Goal: Task Accomplishment & Management: Complete application form

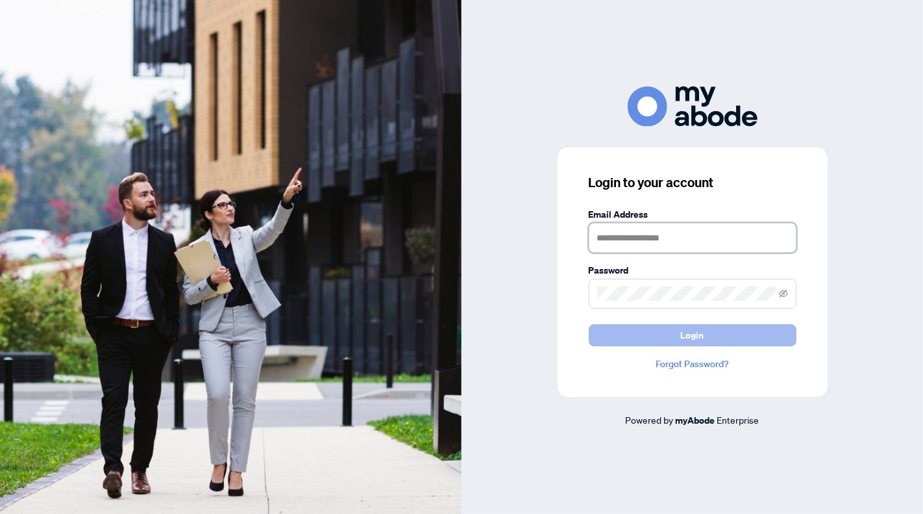
type input "**********"
click at [709, 327] on button "Login" at bounding box center [693, 335] width 208 height 22
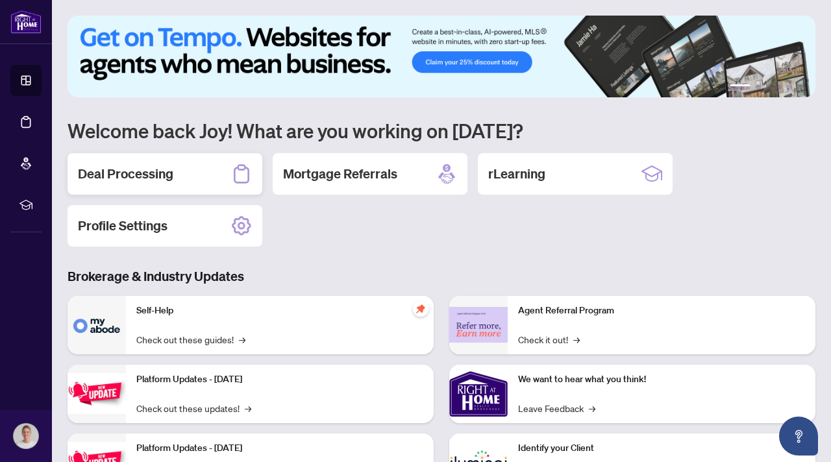
click at [151, 180] on h2 "Deal Processing" at bounding box center [125, 174] width 95 height 18
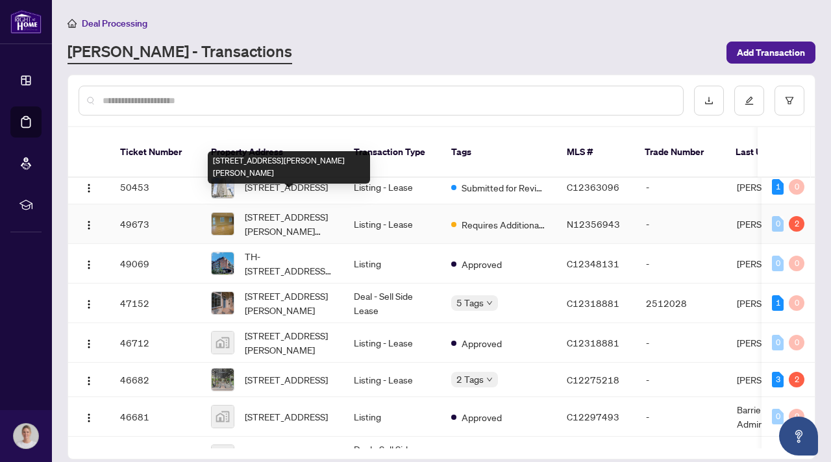
scroll to position [199, 0]
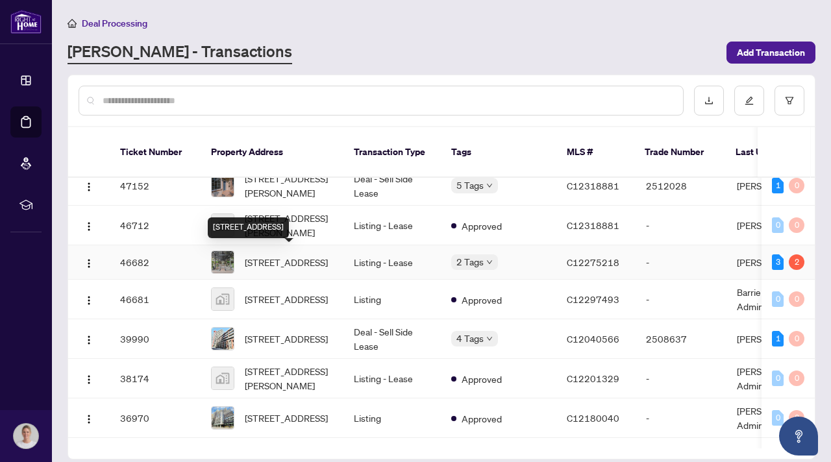
click at [305, 264] on span "[STREET_ADDRESS]" at bounding box center [286, 262] width 83 height 14
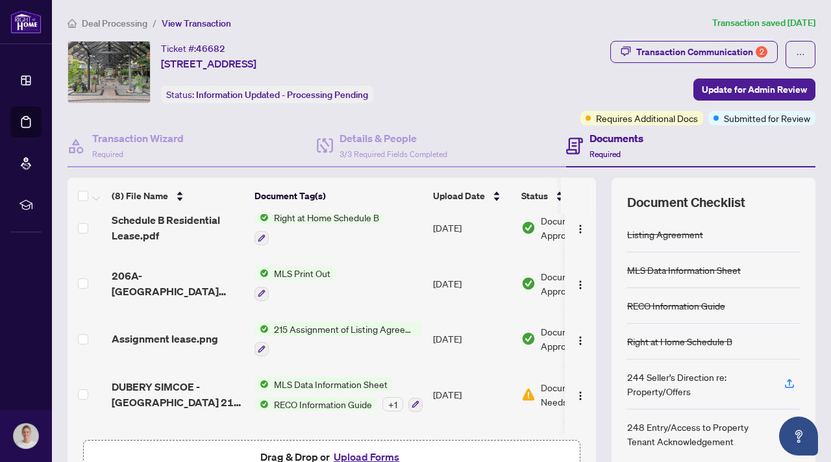
scroll to position [225, 0]
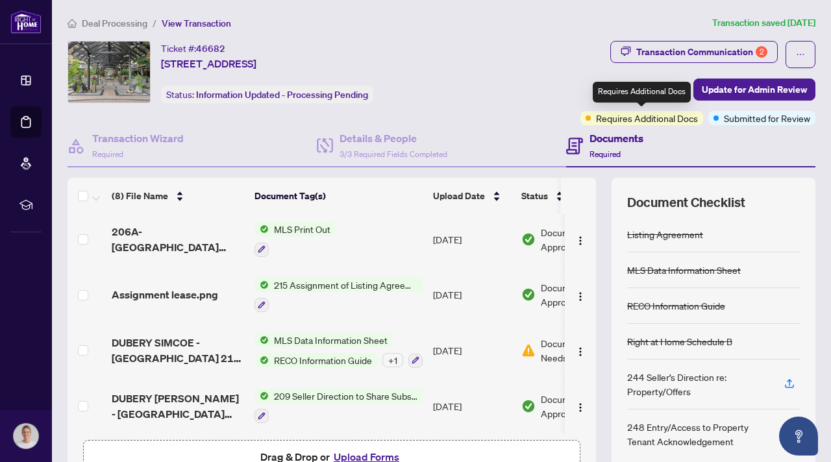
click at [653, 118] on span "Requires Additional Docs" at bounding box center [647, 118] width 102 height 14
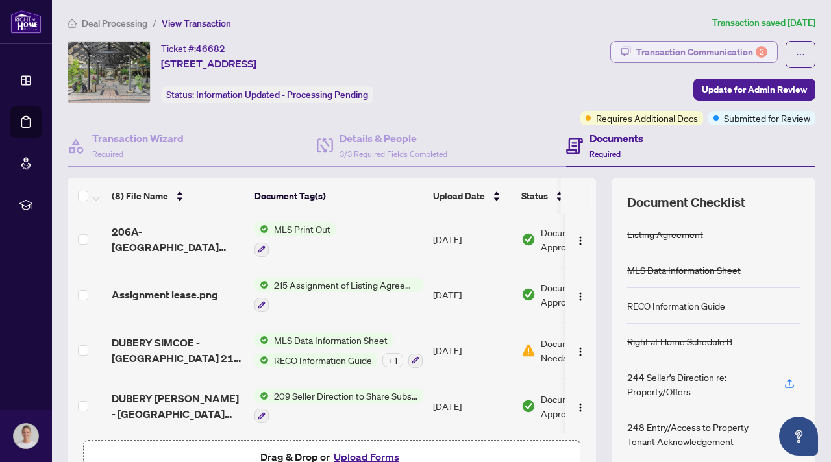
click at [724, 51] on div "Transaction Communication 2" at bounding box center [701, 52] width 131 height 21
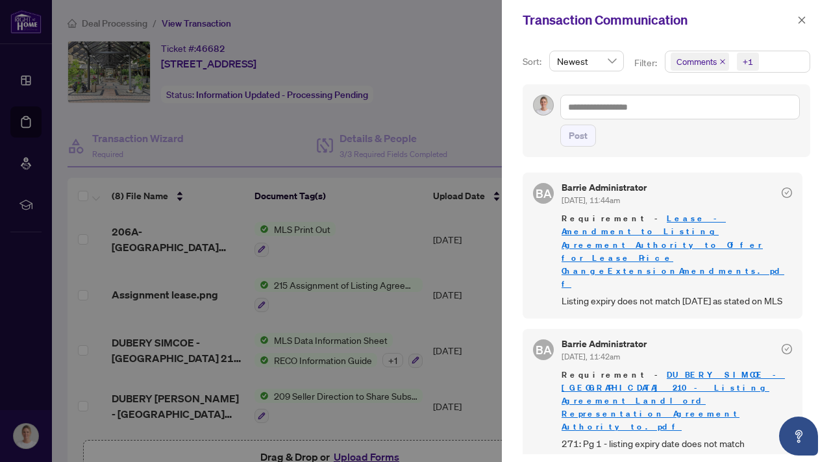
click at [456, 101] on div at bounding box center [415, 231] width 831 height 462
click at [803, 19] on icon "close" at bounding box center [802, 19] width 7 height 7
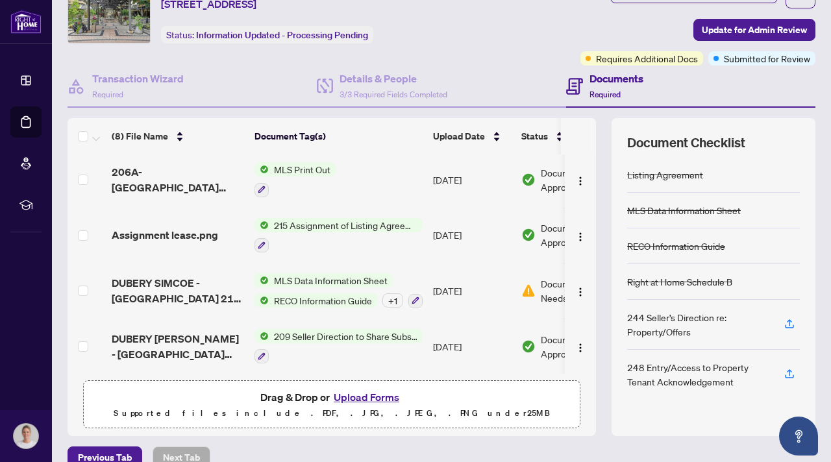
scroll to position [0, 0]
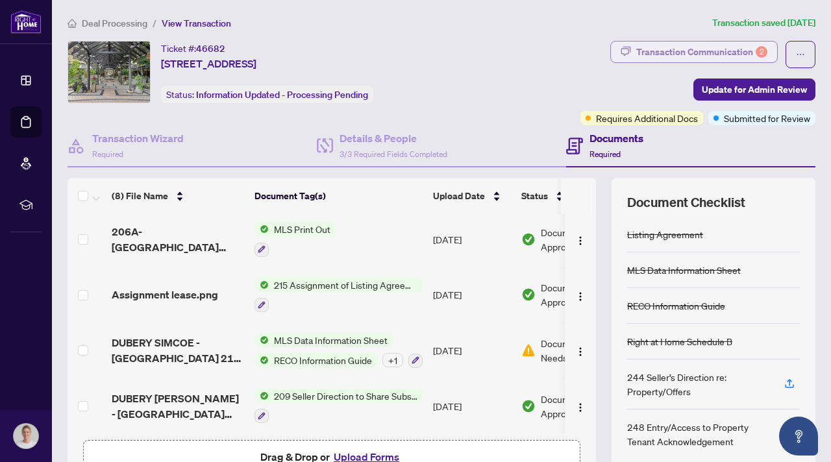
click at [668, 51] on div "Transaction Communication 2" at bounding box center [701, 52] width 131 height 21
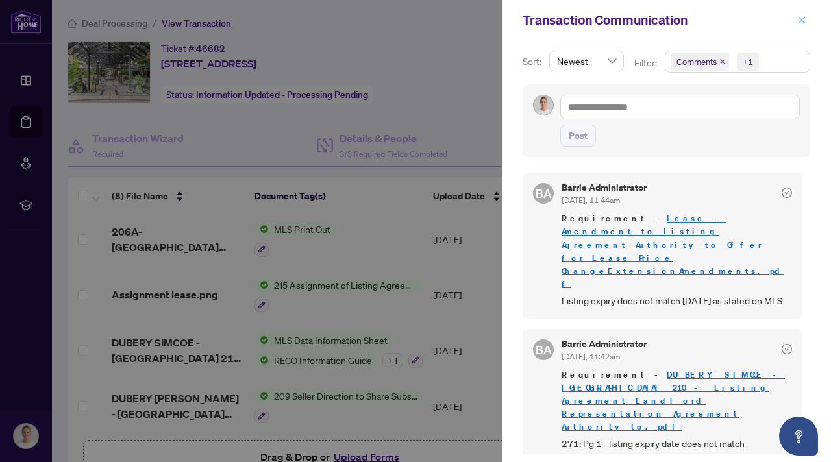
click at [802, 18] on icon "close" at bounding box center [801, 20] width 9 height 9
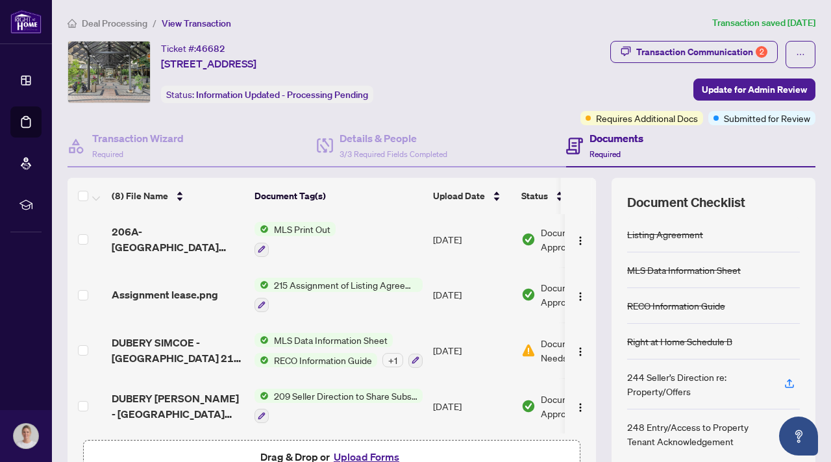
scroll to position [81, 0]
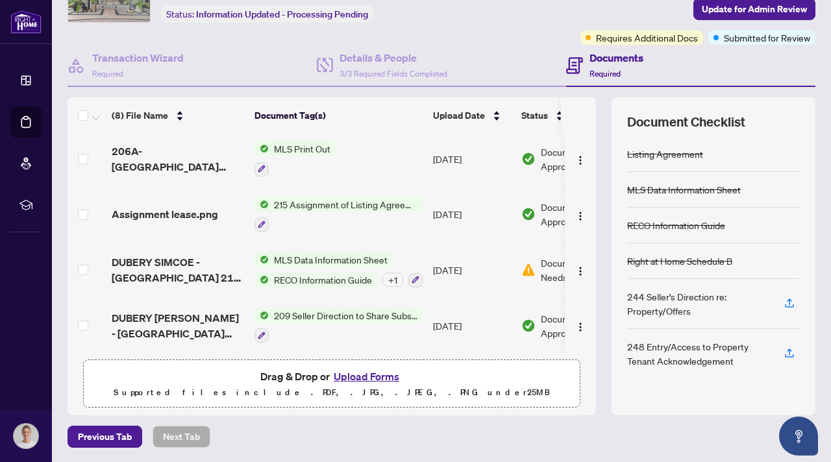
click at [367, 377] on button "Upload Forms" at bounding box center [366, 376] width 73 height 17
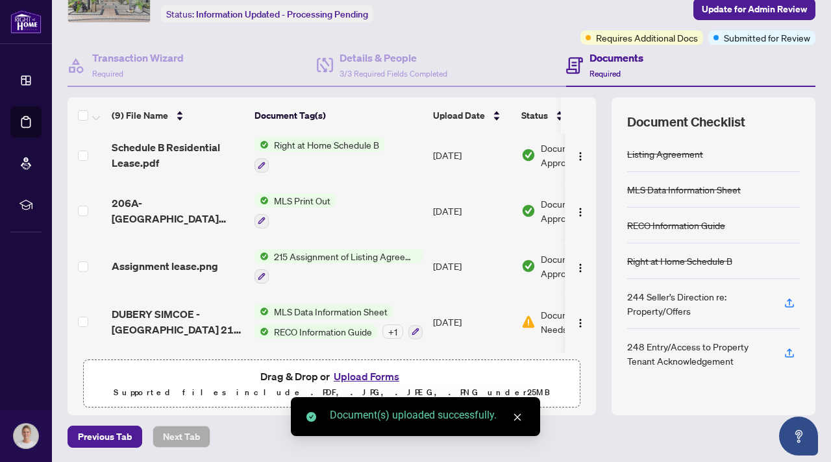
scroll to position [0, 0]
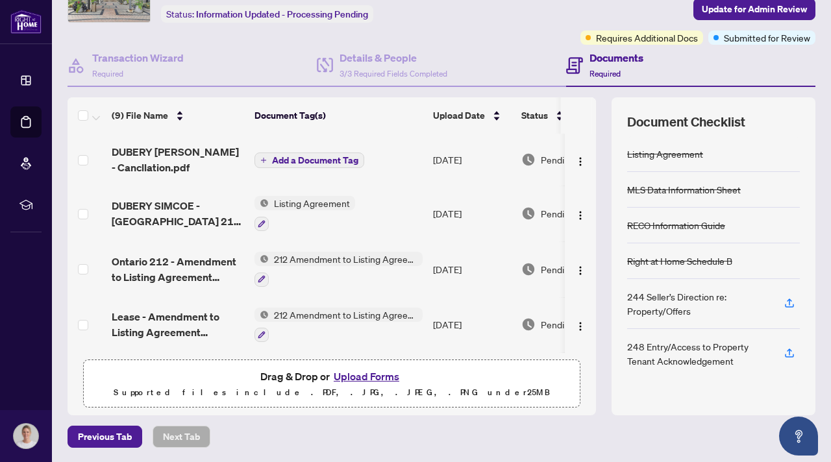
click at [317, 162] on span "Add a Document Tag" at bounding box center [315, 160] width 86 height 9
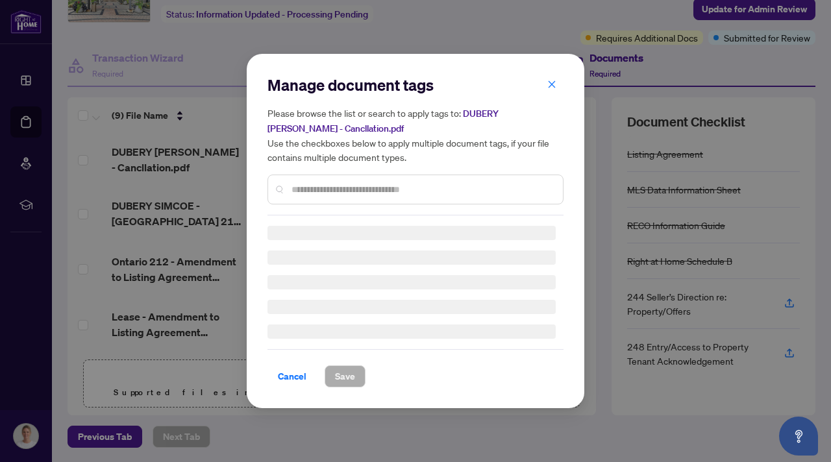
click at [327, 195] on input "text" at bounding box center [422, 189] width 261 height 14
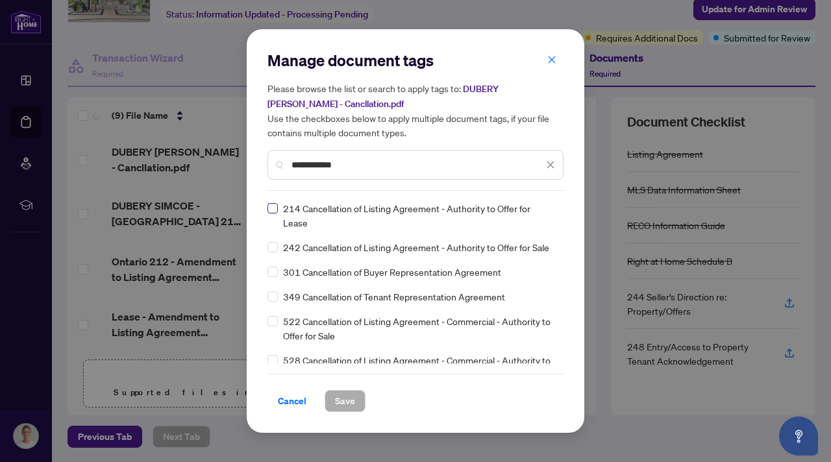
type input "**********"
click at [352, 401] on span "Save" at bounding box center [345, 401] width 20 height 21
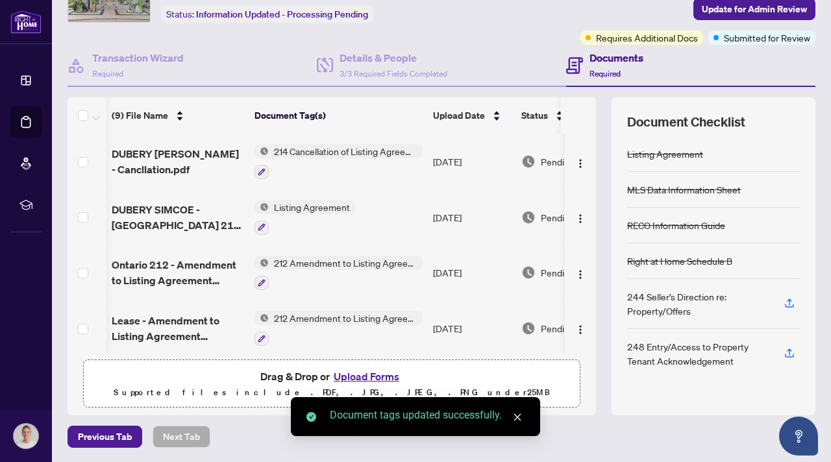
scroll to position [0, 32]
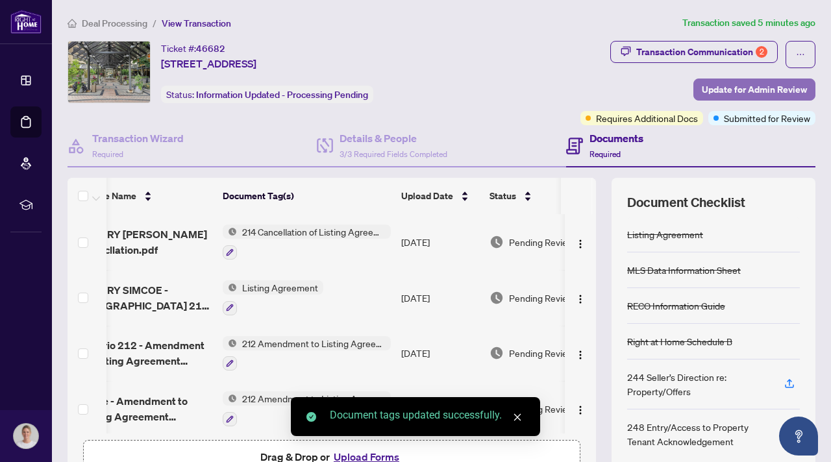
click at [729, 88] on span "Update for Admin Review" at bounding box center [754, 89] width 105 height 21
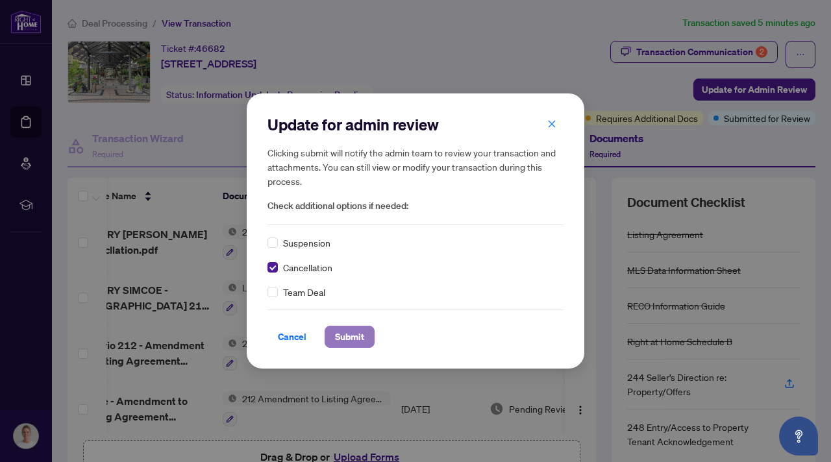
click at [350, 334] on span "Submit" at bounding box center [349, 337] width 29 height 21
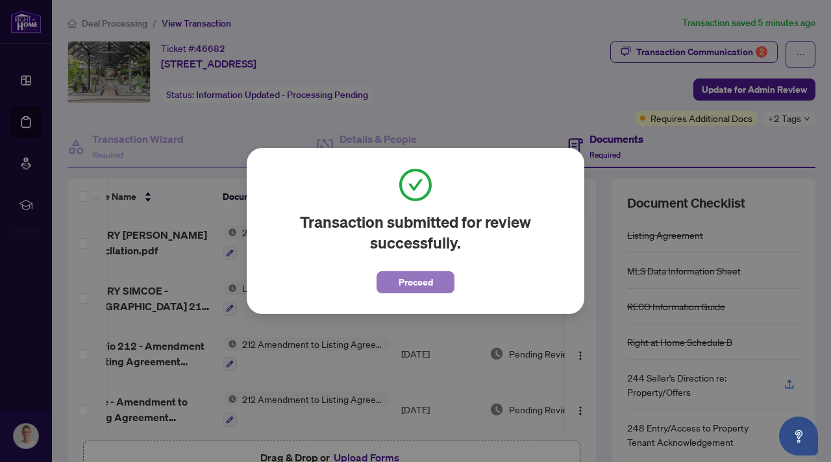
click at [416, 288] on span "Proceed" at bounding box center [416, 282] width 34 height 21
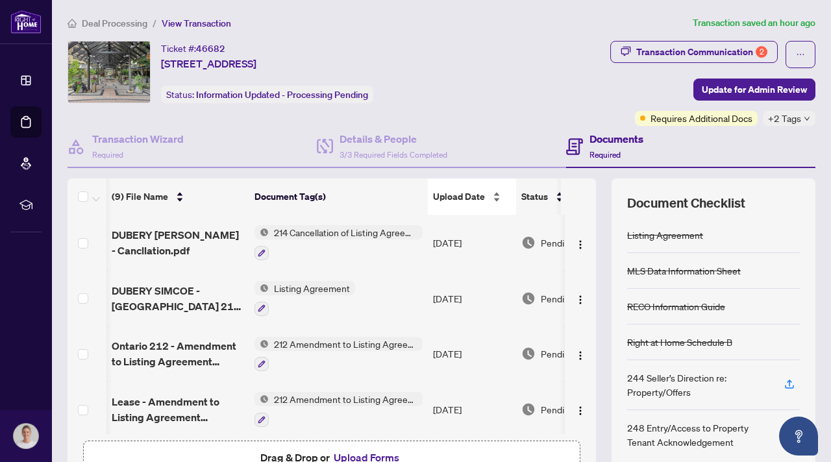
scroll to position [0, 15]
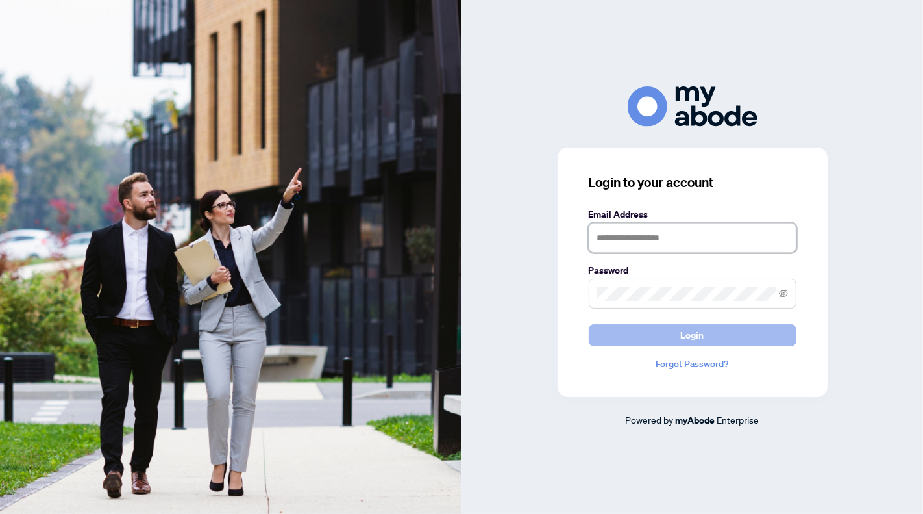
type input "**********"
click at [671, 328] on button "Login" at bounding box center [693, 335] width 208 height 22
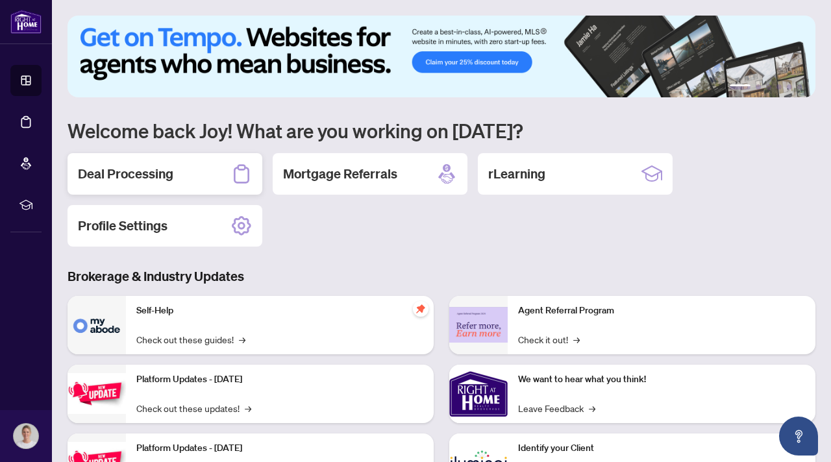
click at [152, 169] on h2 "Deal Processing" at bounding box center [125, 174] width 95 height 18
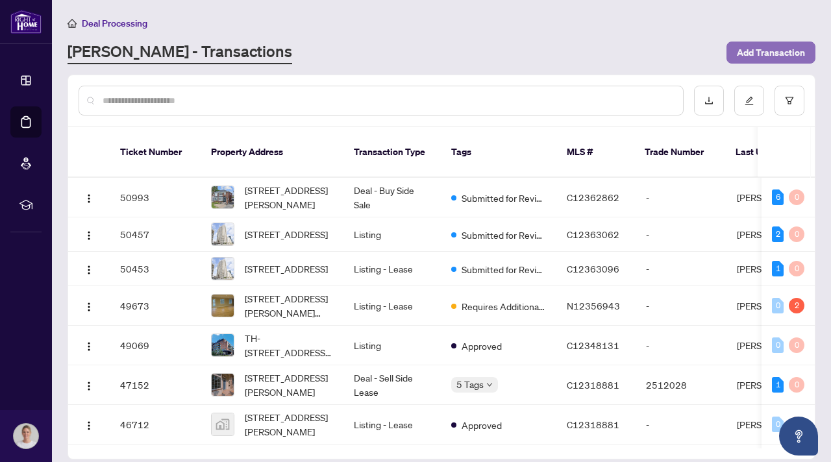
click at [753, 42] on span "Add Transaction" at bounding box center [771, 52] width 68 height 21
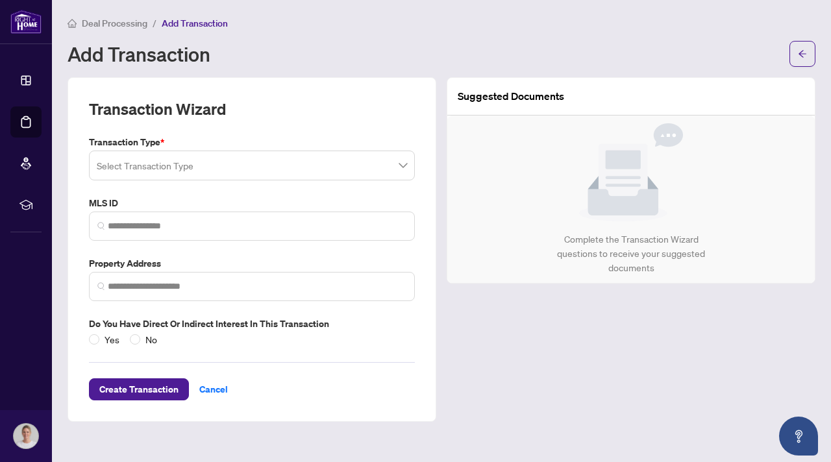
click at [199, 171] on input "search" at bounding box center [246, 167] width 299 height 29
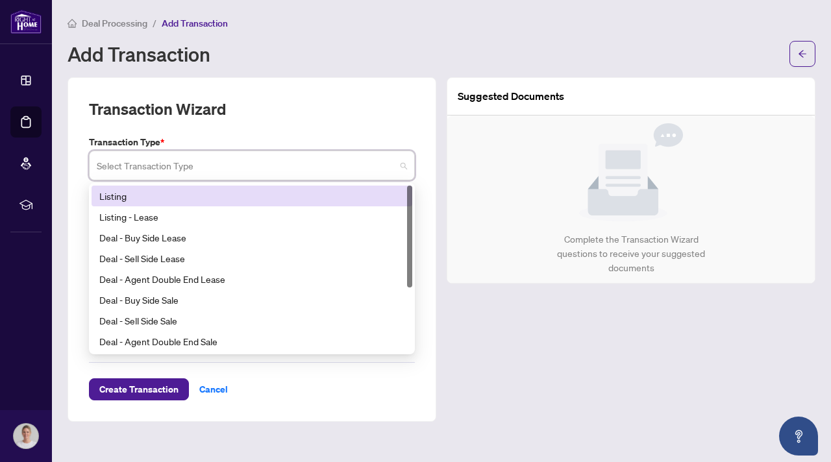
click at [158, 199] on div "Listing" at bounding box center [251, 196] width 305 height 14
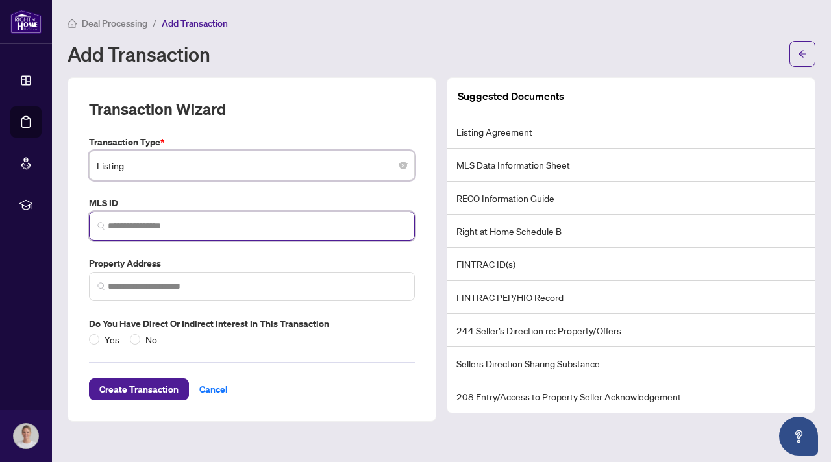
click at [162, 229] on input "search" at bounding box center [257, 226] width 299 height 14
paste input "*********"
type input "*********"
click at [153, 279] on span at bounding box center [252, 286] width 326 height 29
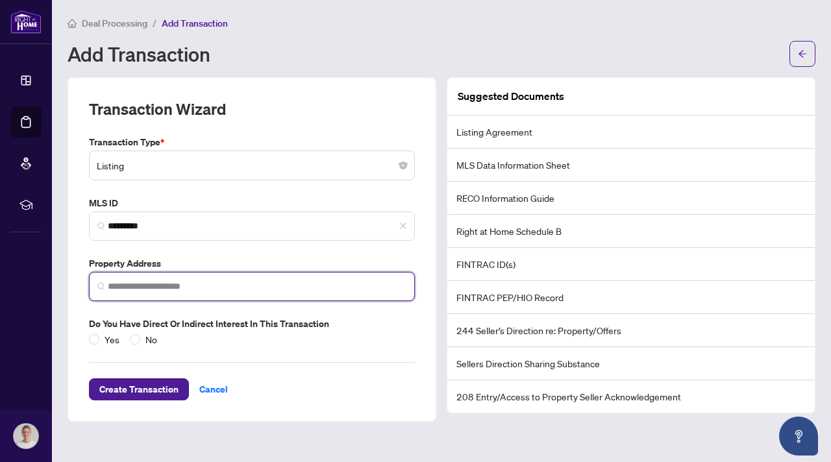
paste input "**********"
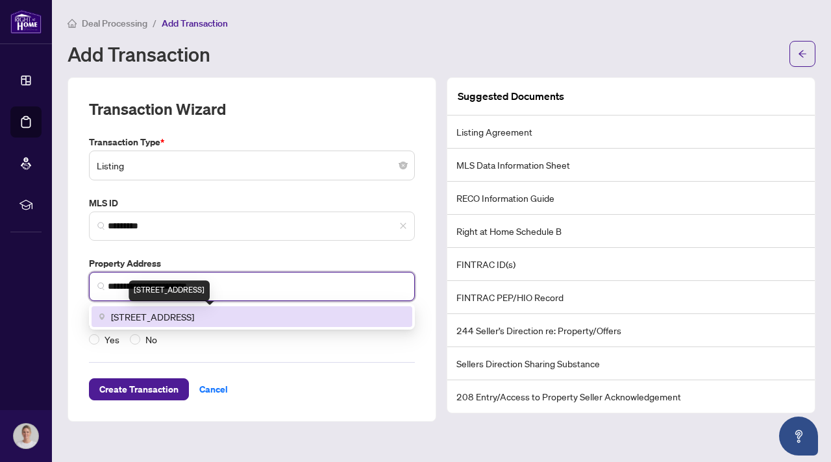
click at [182, 318] on span "9 Arlington Way, Thornhill, Markham, ON, Canada" at bounding box center [152, 317] width 83 height 14
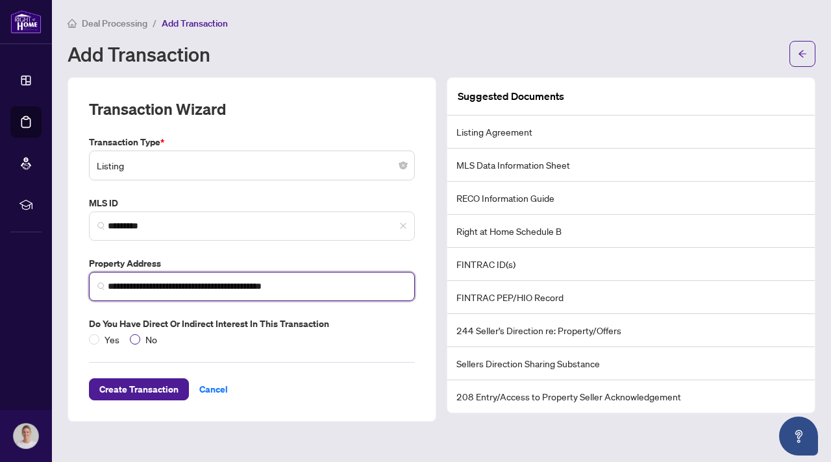
type input "**********"
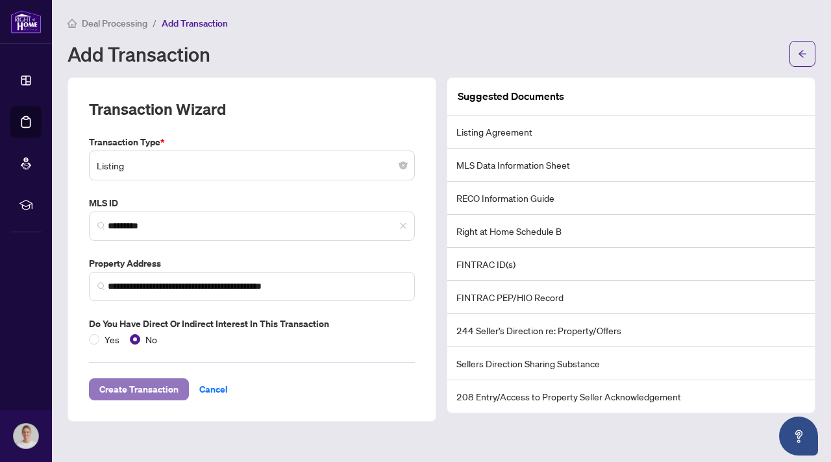
click at [139, 390] on span "Create Transaction" at bounding box center [138, 389] width 79 height 21
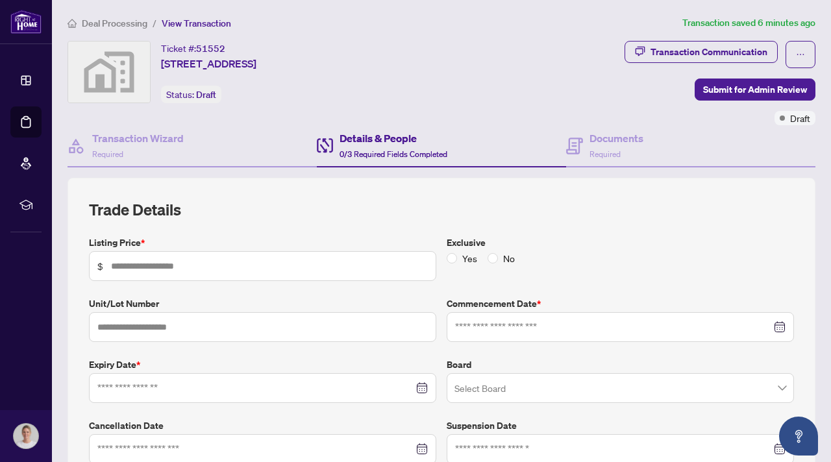
click at [228, 276] on span "$" at bounding box center [262, 266] width 347 height 30
click at [201, 260] on input "text" at bounding box center [269, 266] width 317 height 14
paste input "*********"
type input "*********"
click at [517, 327] on input at bounding box center [613, 327] width 316 height 14
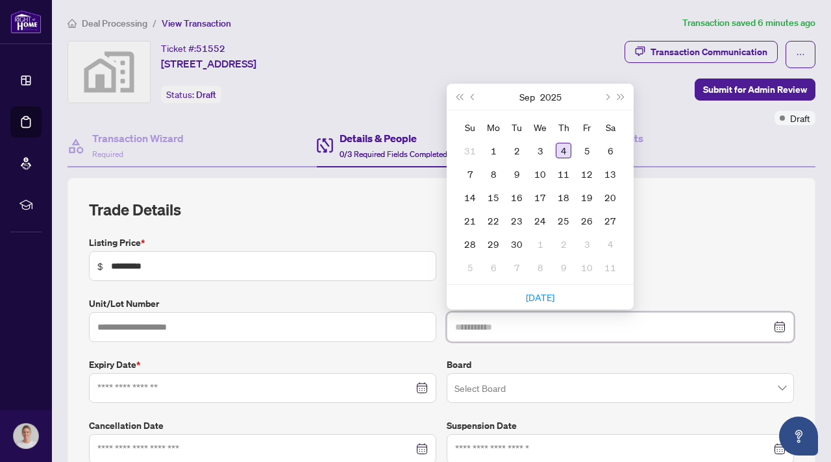
type input "**********"
click at [561, 152] on div "4" at bounding box center [564, 151] width 16 height 16
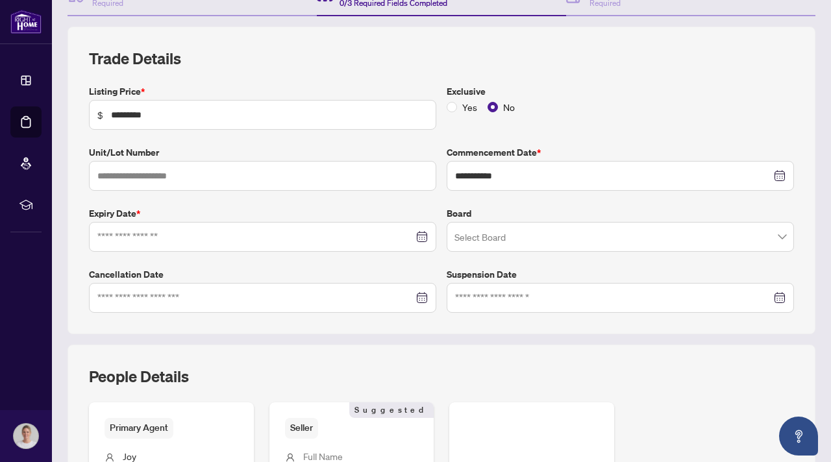
scroll to position [152, 0]
click at [194, 248] on div at bounding box center [262, 236] width 347 height 30
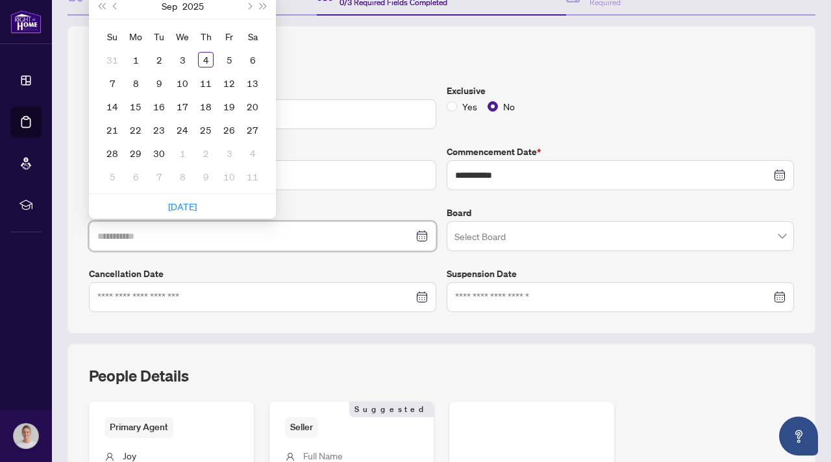
type input "**********"
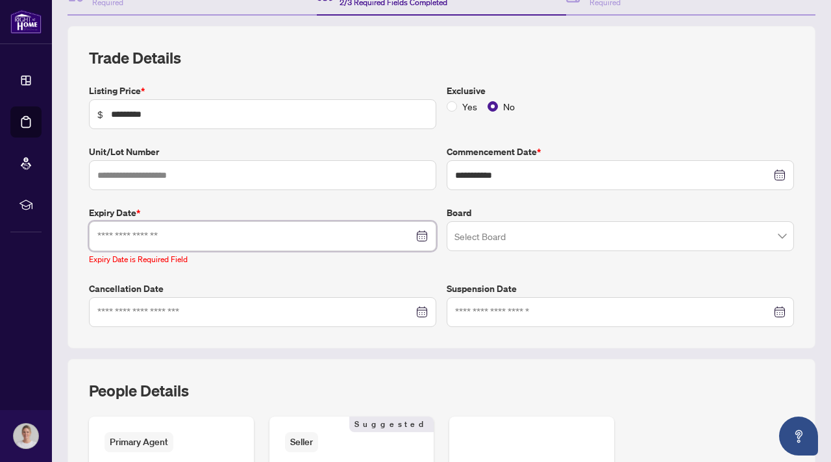
click at [423, 236] on div at bounding box center [262, 236] width 330 height 14
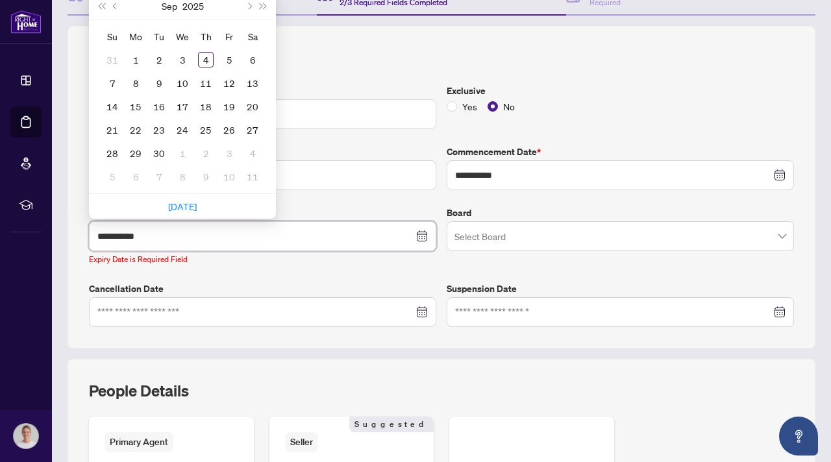
type input "**********"
click at [249, 4] on span "Next month (PageDown)" at bounding box center [248, 6] width 6 height 6
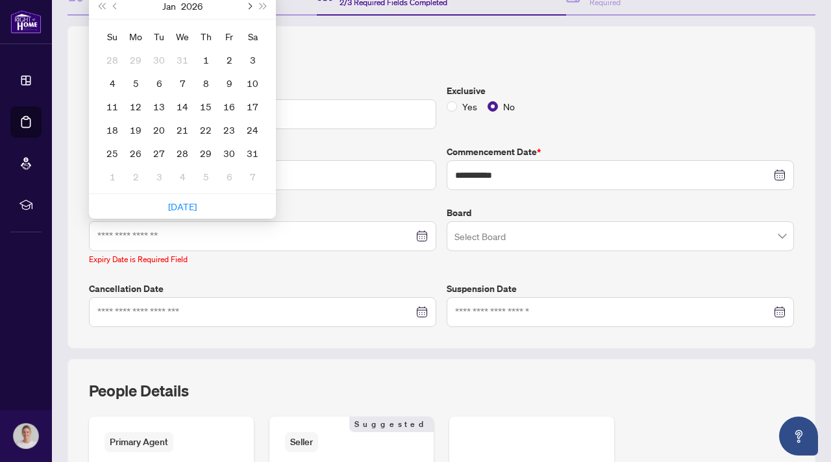
click at [249, 4] on span "Next month (PageDown)" at bounding box center [248, 6] width 6 height 6
type input "**********"
click at [114, 59] on div "1" at bounding box center [113, 60] width 16 height 16
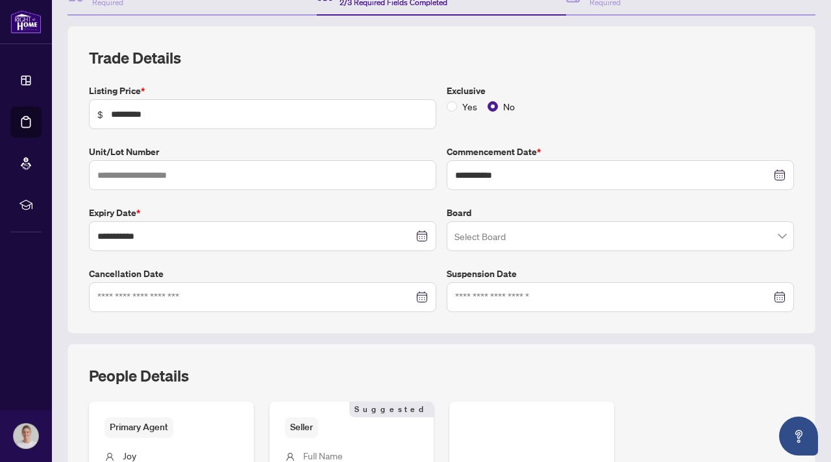
click at [525, 238] on input "search" at bounding box center [615, 238] width 320 height 29
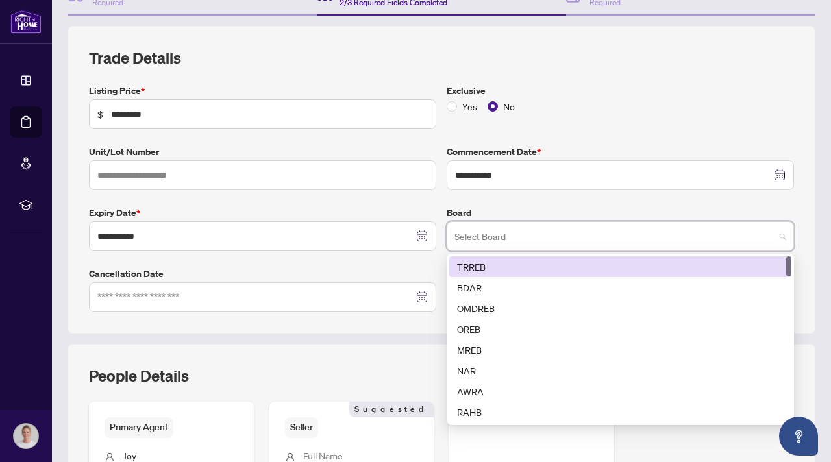
click at [500, 265] on div "TRREB" at bounding box center [620, 267] width 327 height 14
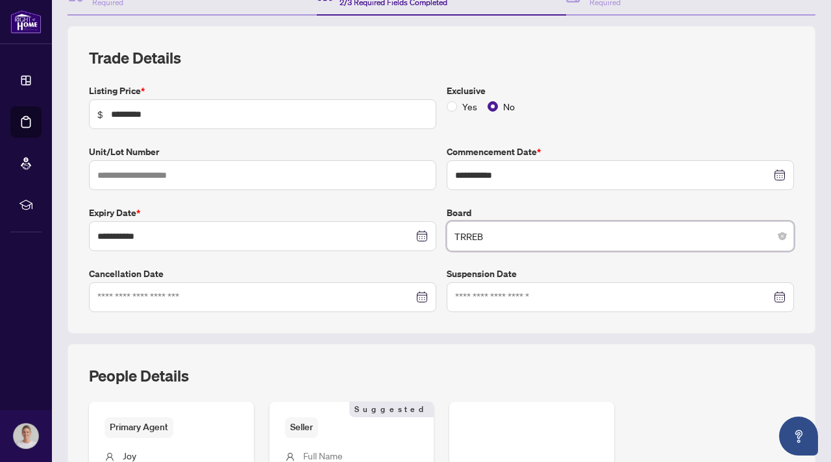
scroll to position [321, 0]
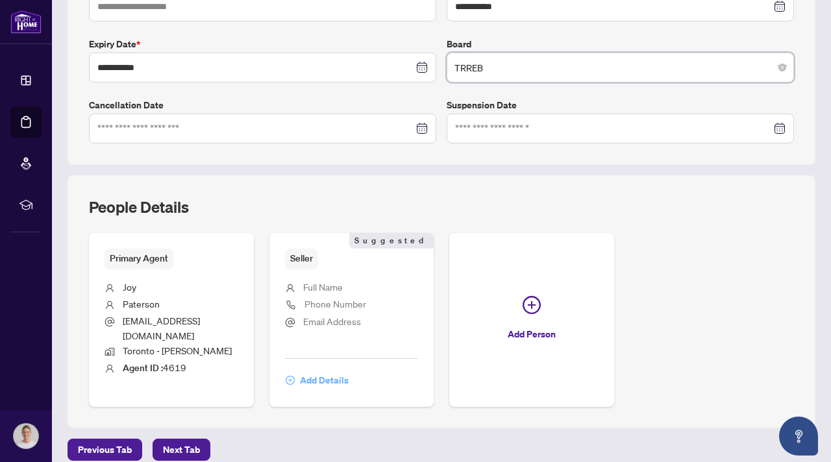
click at [328, 371] on span "Add Details" at bounding box center [324, 380] width 49 height 21
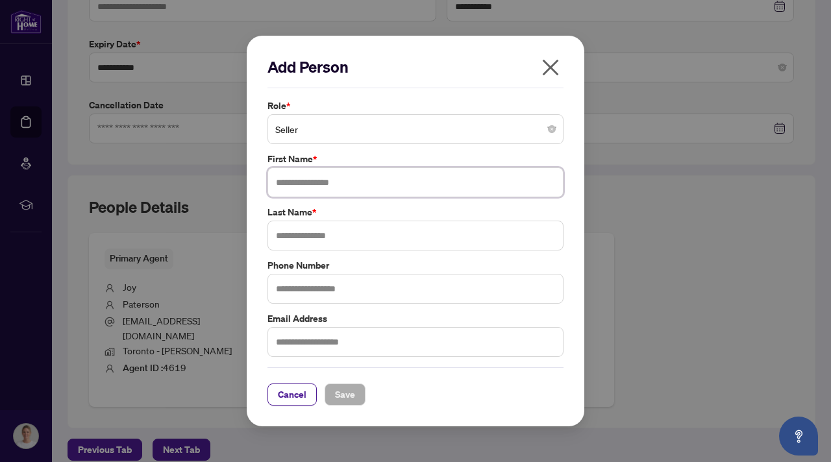
click at [328, 179] on input "text" at bounding box center [416, 183] width 296 height 30
type input "*******"
type input "********"
click at [359, 396] on button "Save" at bounding box center [345, 395] width 41 height 22
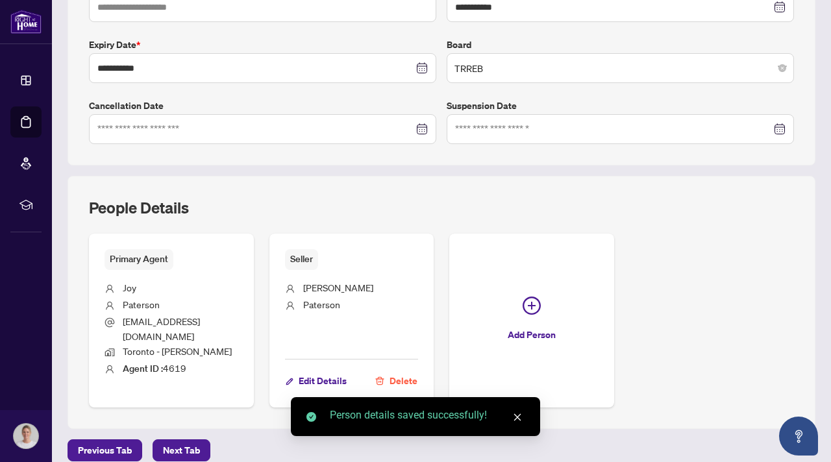
scroll to position [320, 0]
click at [189, 440] on span "Next Tab" at bounding box center [181, 450] width 37 height 21
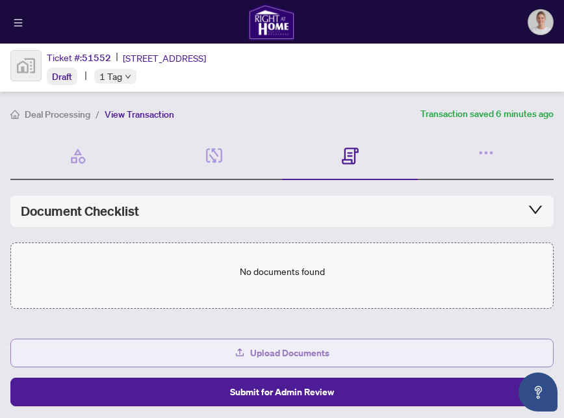
click at [295, 353] on span "Upload Documents" at bounding box center [289, 352] width 79 height 21
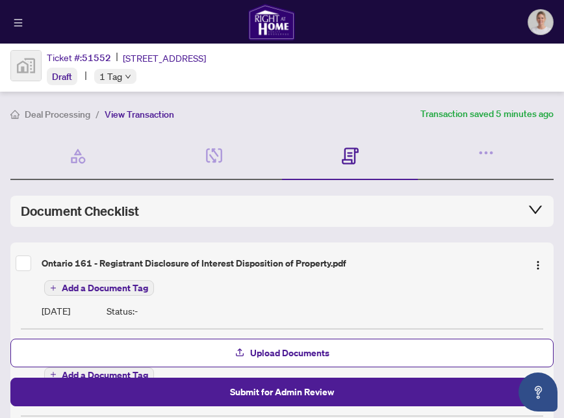
scroll to position [231, 0]
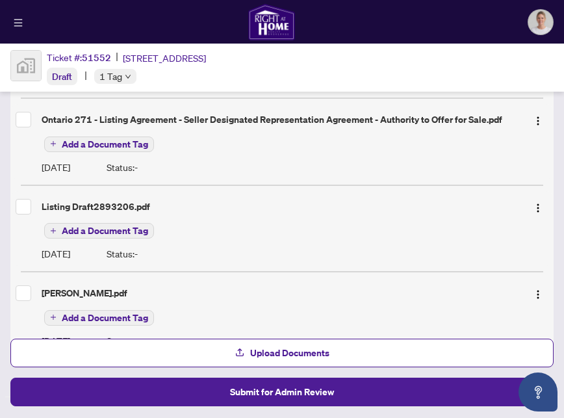
click at [123, 145] on span "Add a Document Tag" at bounding box center [105, 144] width 86 height 9
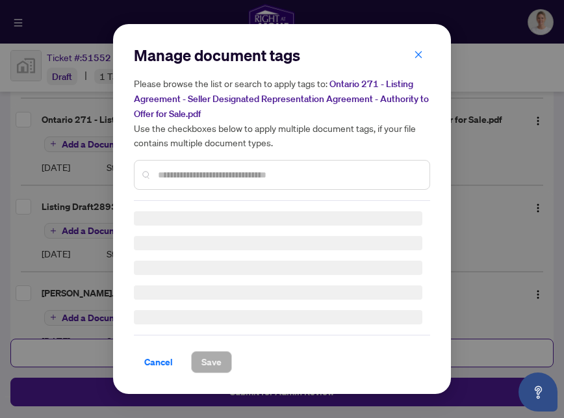
click at [173, 175] on input "text" at bounding box center [288, 175] width 261 height 14
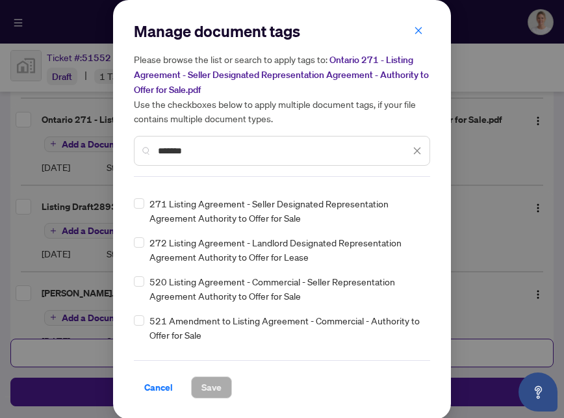
scroll to position [425, 0]
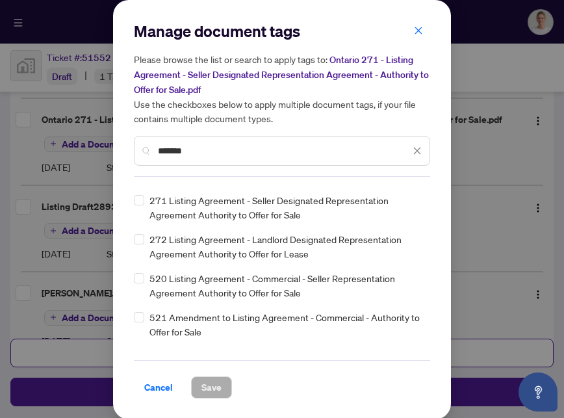
type input "*******"
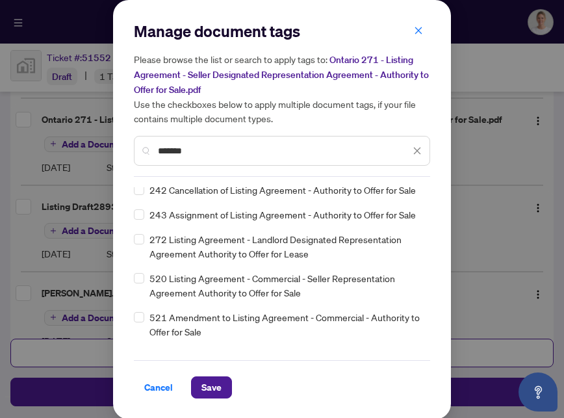
scroll to position [0, 0]
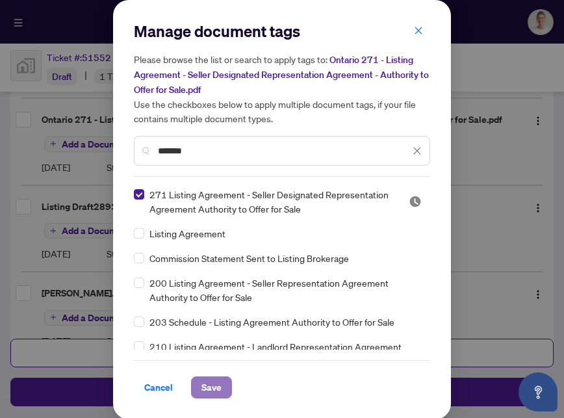
click at [217, 380] on span "Save" at bounding box center [211, 387] width 20 height 21
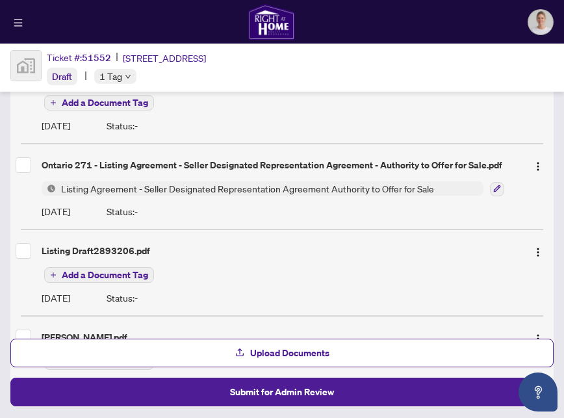
scroll to position [101, 0]
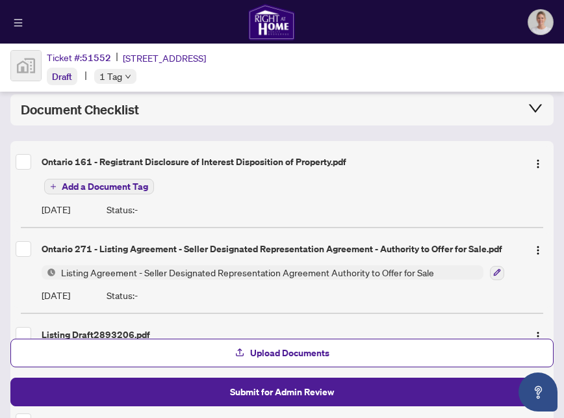
click at [117, 184] on span "Add a Document Tag" at bounding box center [105, 186] width 86 height 9
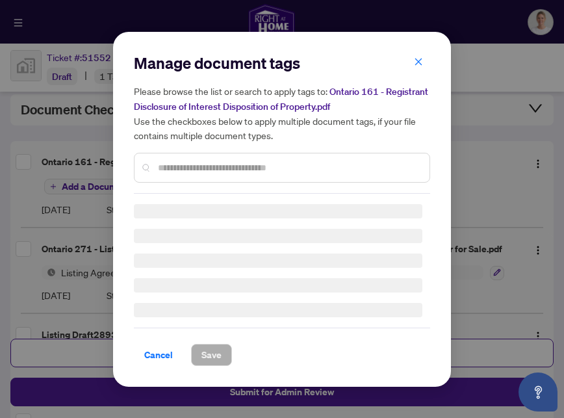
click at [168, 168] on div "Manage document tags Please browse the list or search to apply tags to: Ontario…" at bounding box center [282, 209] width 296 height 313
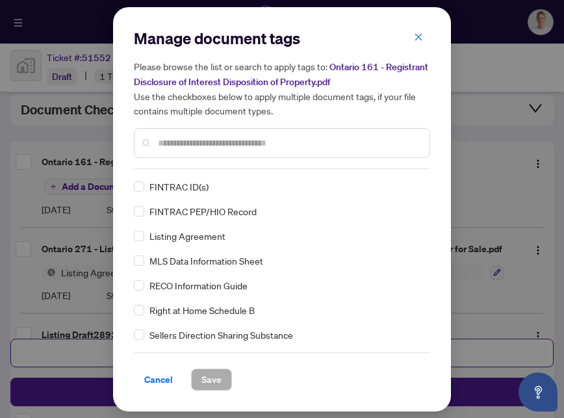
click at [175, 138] on input "text" at bounding box center [288, 143] width 261 height 14
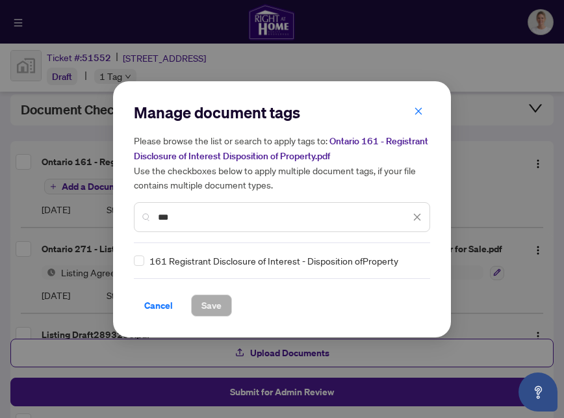
type input "***"
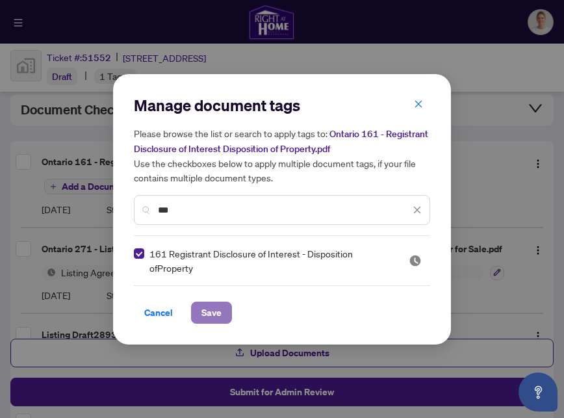
click at [207, 308] on span "Save" at bounding box center [211, 312] width 20 height 21
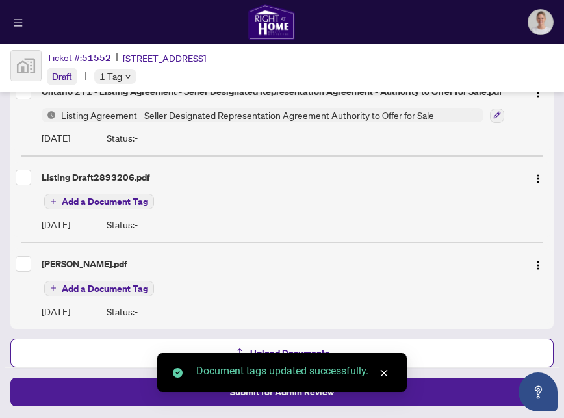
scroll to position [259, 0]
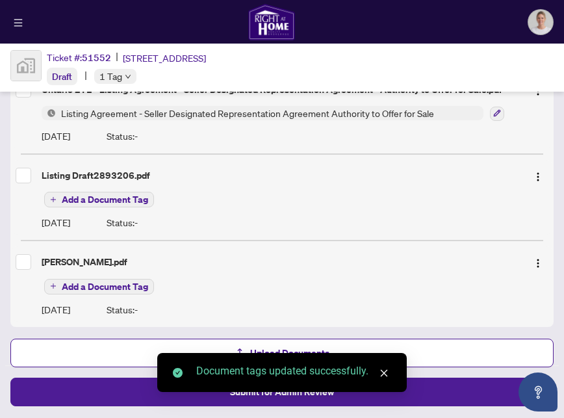
click at [82, 196] on span "Add a Document Tag" at bounding box center [105, 199] width 86 height 9
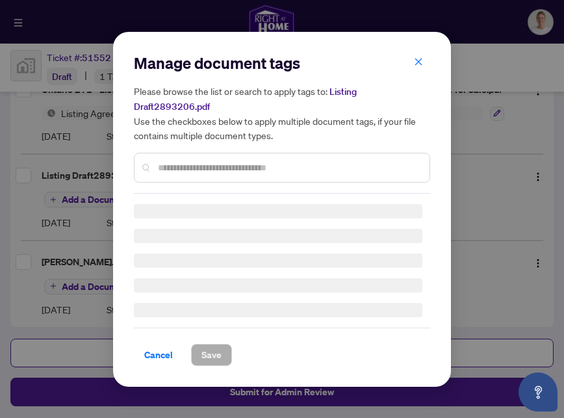
click at [193, 168] on div "Manage document tags Please browse the list or search to apply tags to: Listing…" at bounding box center [282, 123] width 296 height 141
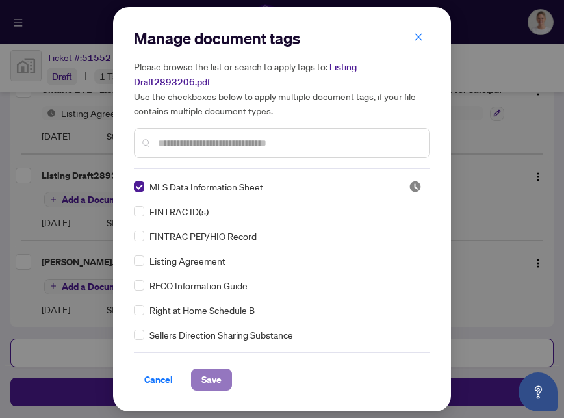
click at [218, 377] on span "Save" at bounding box center [211, 379] width 20 height 21
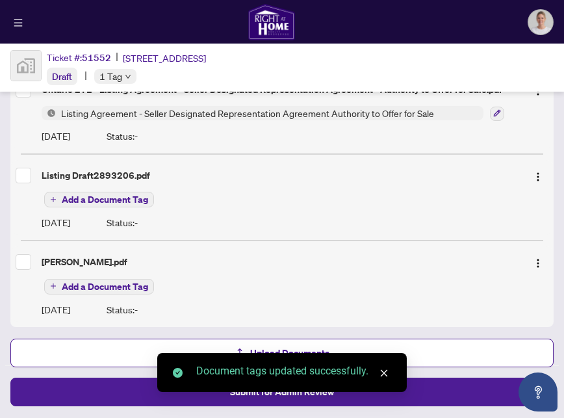
scroll to position [258, 0]
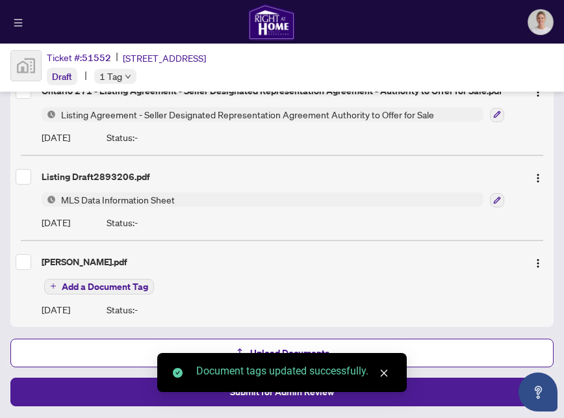
click at [79, 282] on span "Add a Document Tag" at bounding box center [105, 286] width 86 height 9
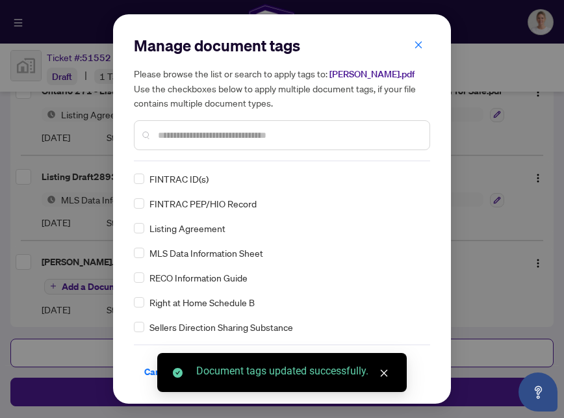
click at [186, 155] on div "Manage document tags Please browse the list or search to apply tags to: TRESA.p…" at bounding box center [282, 98] width 296 height 126
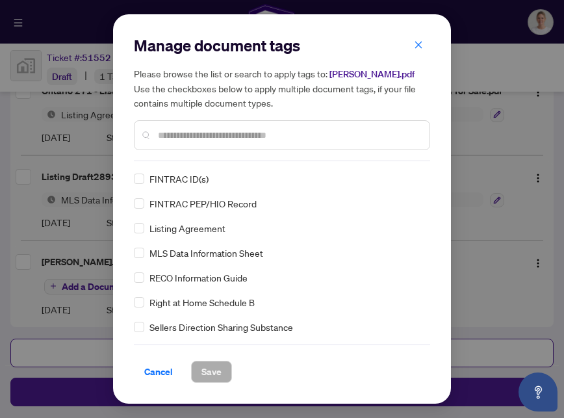
click at [175, 132] on input "text" at bounding box center [288, 135] width 261 height 14
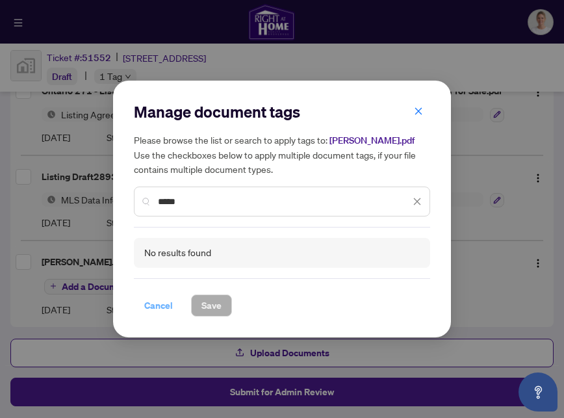
type input "*****"
click at [161, 305] on span "Cancel" at bounding box center [158, 305] width 29 height 21
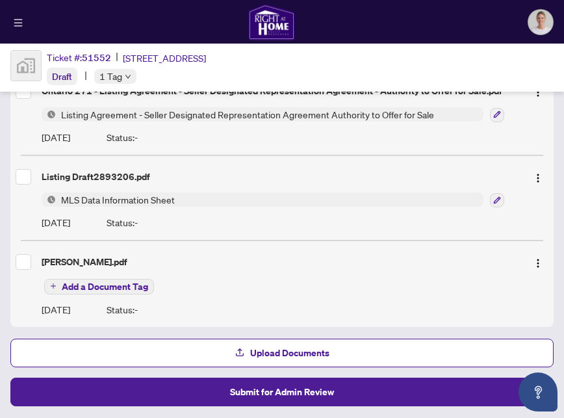
click at [87, 282] on span "Add a Document Tag" at bounding box center [105, 286] width 86 height 9
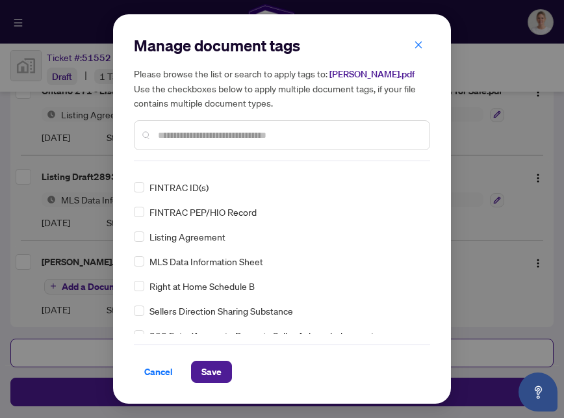
scroll to position [0, 0]
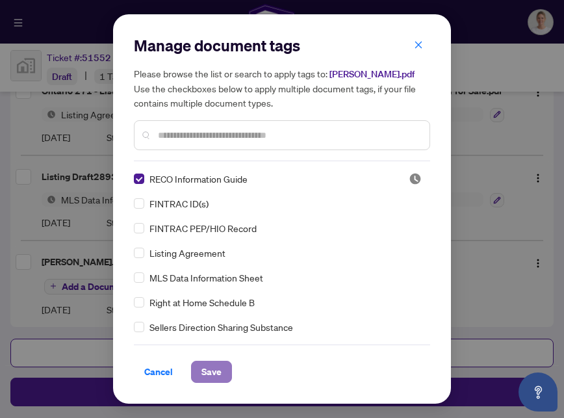
click at [208, 369] on span "Save" at bounding box center [211, 371] width 20 height 21
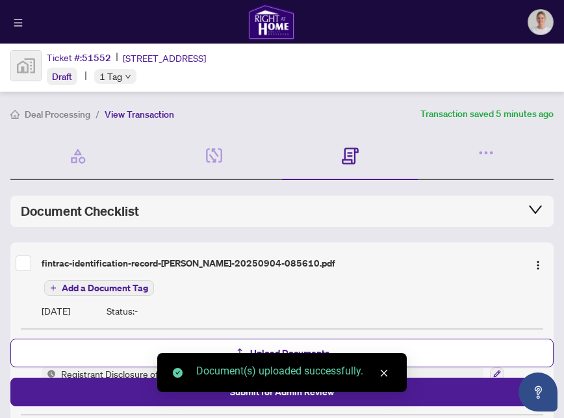
click at [140, 286] on span "Add a Document Tag" at bounding box center [105, 287] width 86 height 9
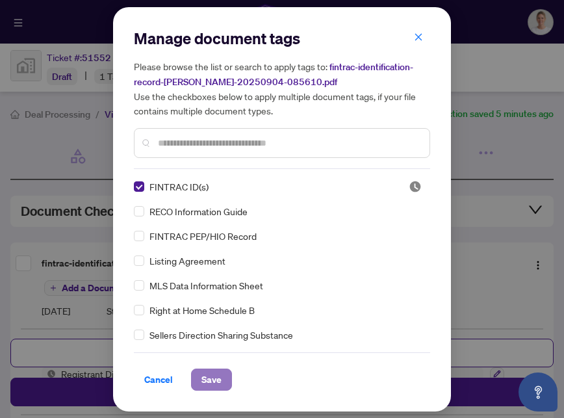
click at [214, 372] on span "Save" at bounding box center [211, 379] width 20 height 21
